Goal: Information Seeking & Learning: Learn about a topic

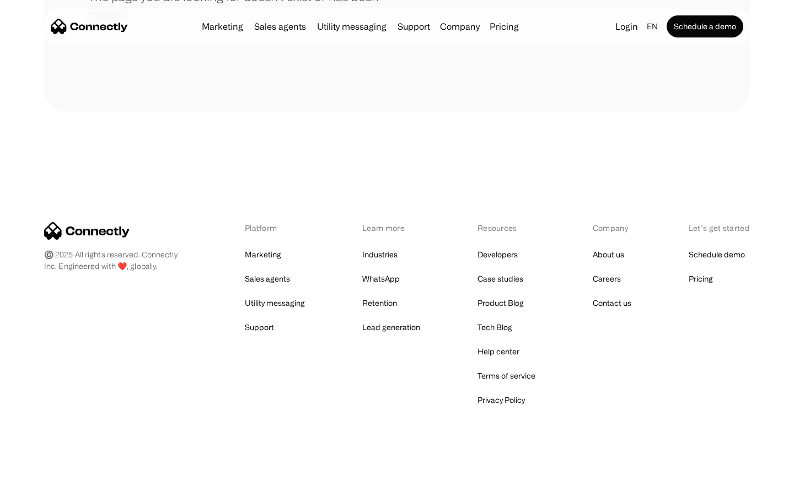
scroll to position [201, 0]
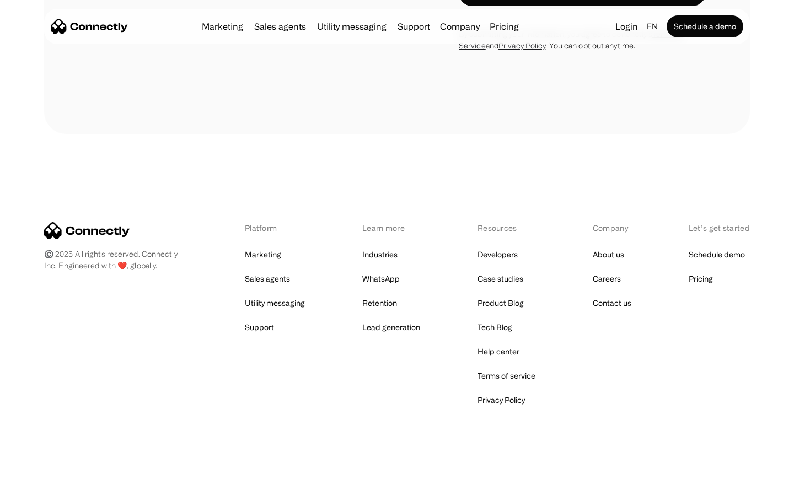
scroll to position [944, 0]
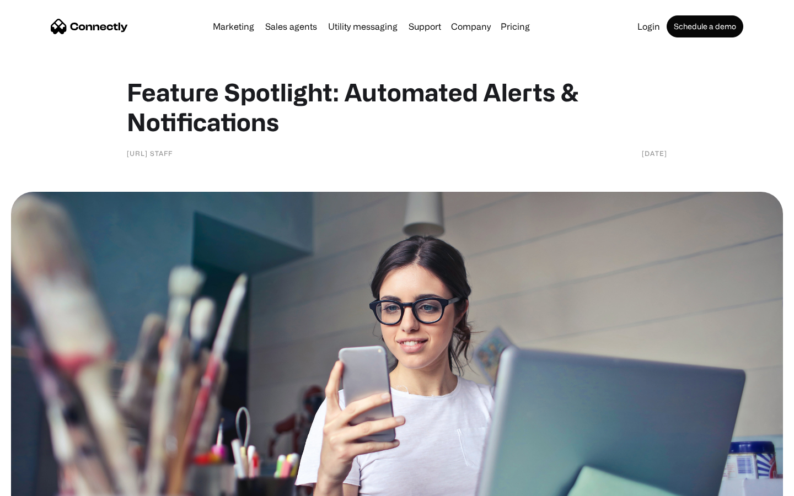
scroll to position [741, 0]
